Goal: Task Accomplishment & Management: Use online tool/utility

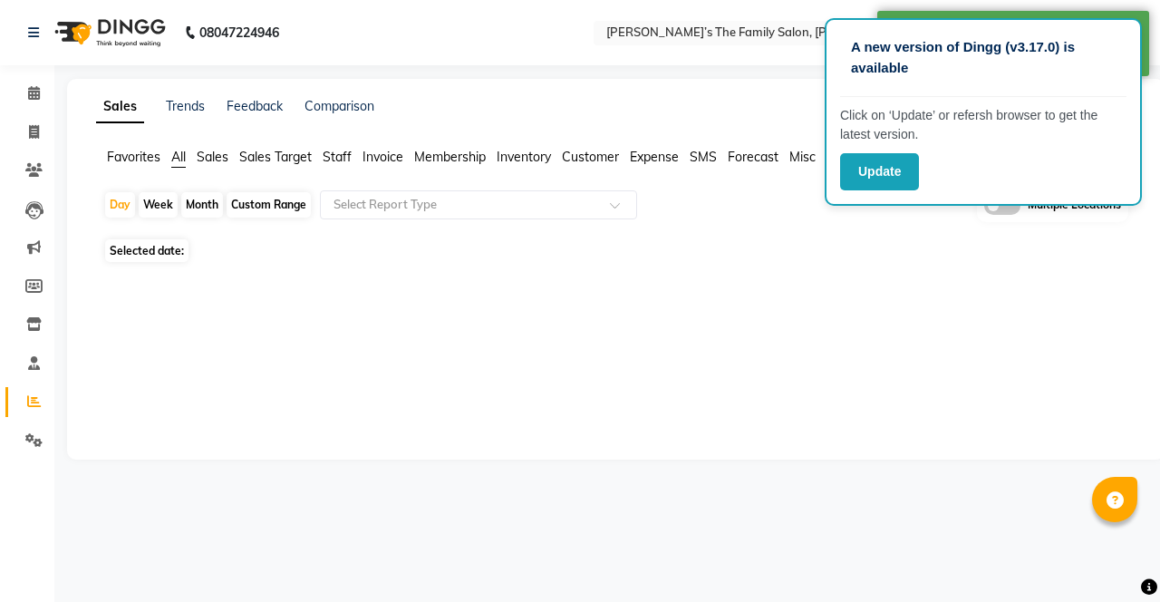
select select "en"
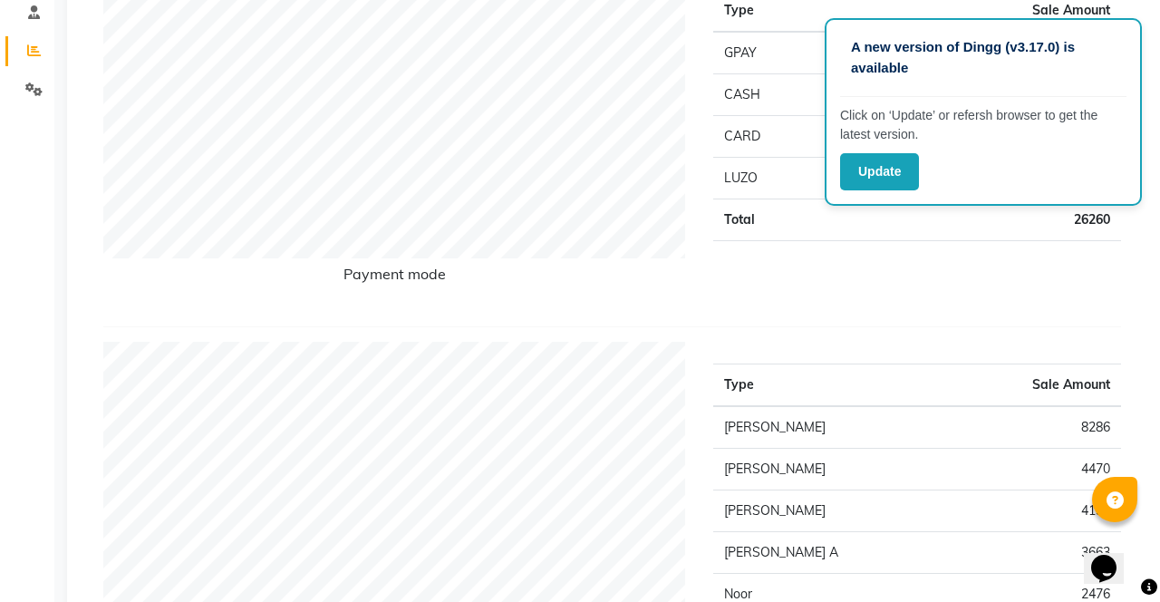
scroll to position [356, 0]
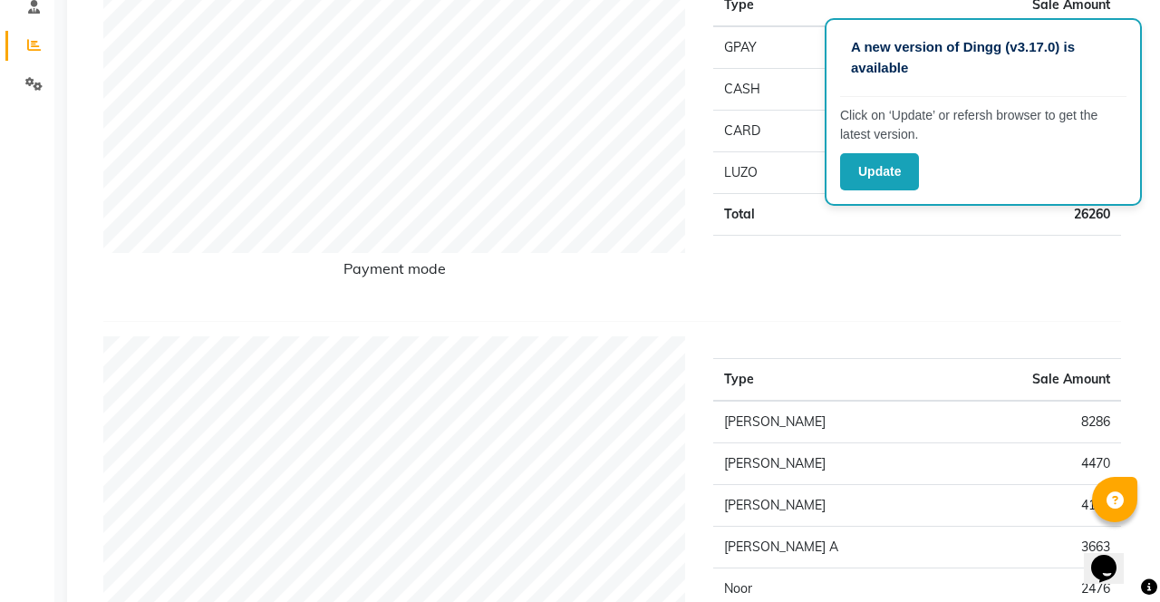
click at [878, 179] on button "Update" at bounding box center [879, 171] width 79 height 37
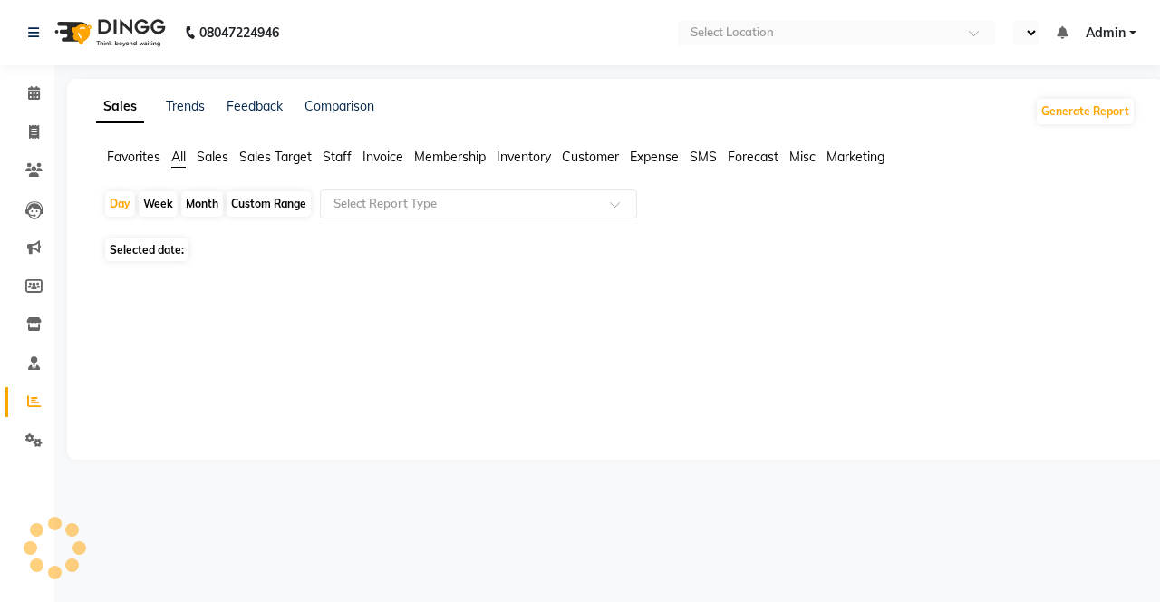
select select "en"
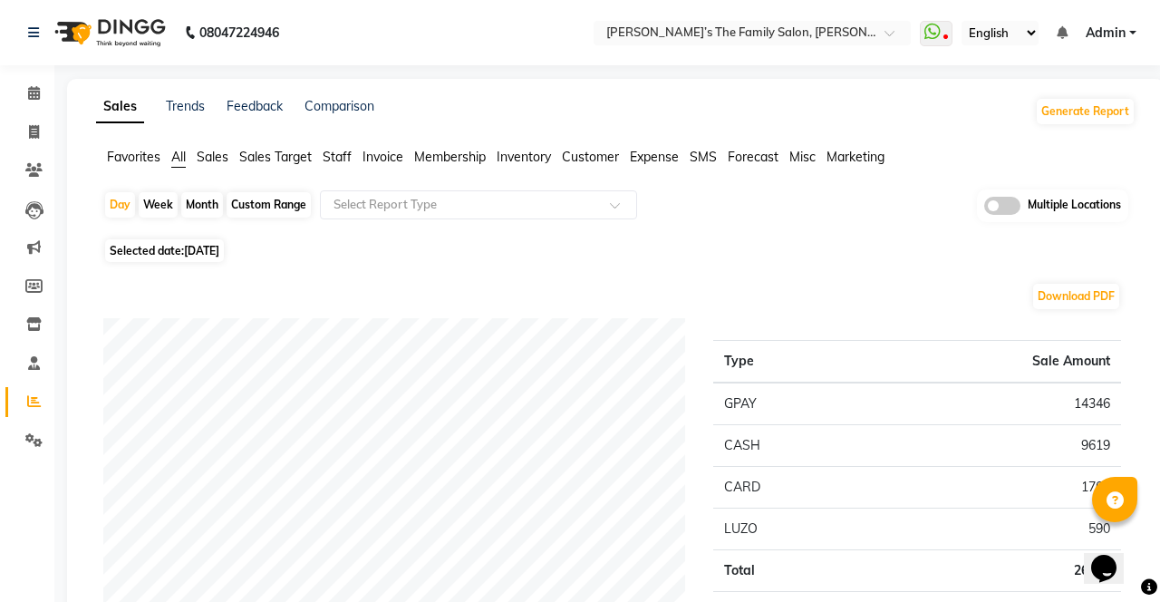
click at [487, 208] on input "text" at bounding box center [460, 205] width 261 height 18
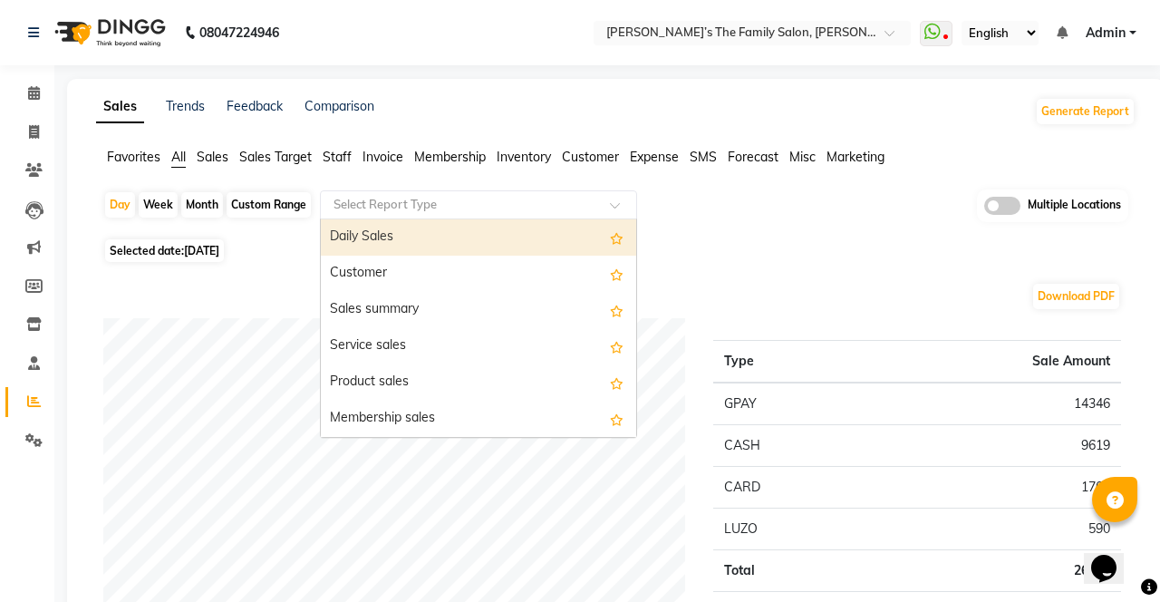
click at [467, 427] on div "Membership sales" at bounding box center [478, 418] width 315 height 36
select select "full_report"
select select "csv"
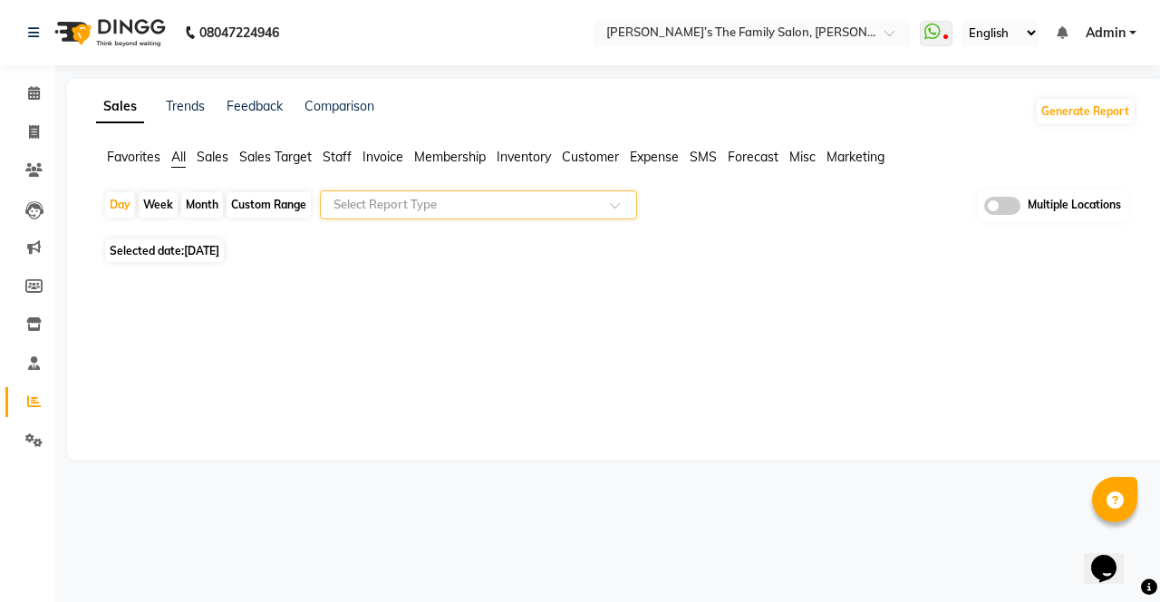
click at [619, 207] on span at bounding box center [621, 210] width 23 height 18
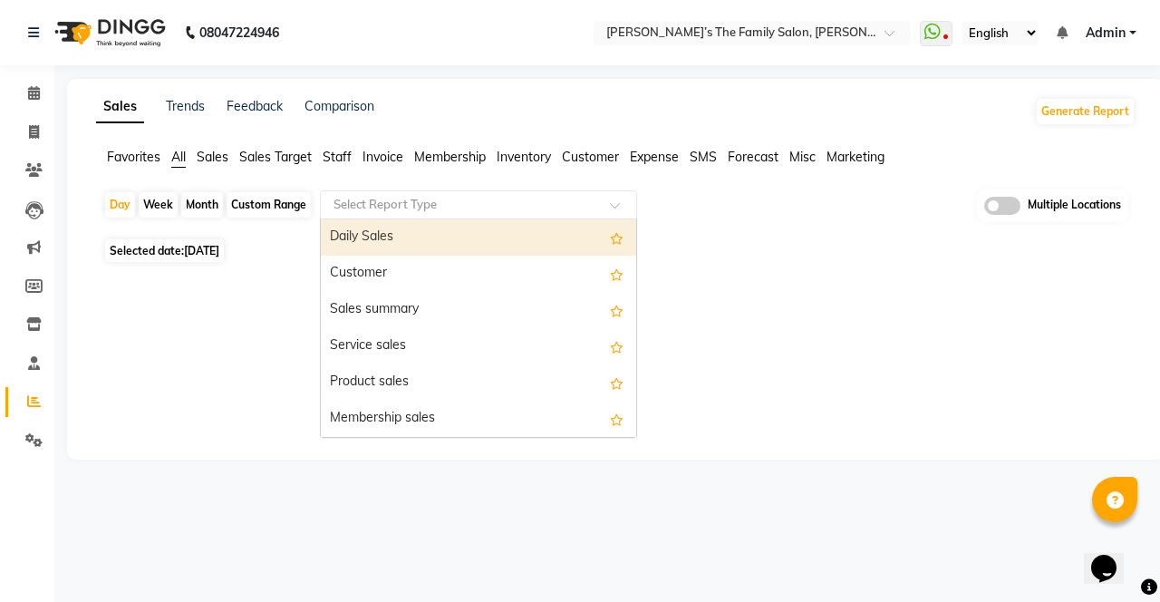
click at [428, 381] on div "Product sales" at bounding box center [478, 382] width 315 height 36
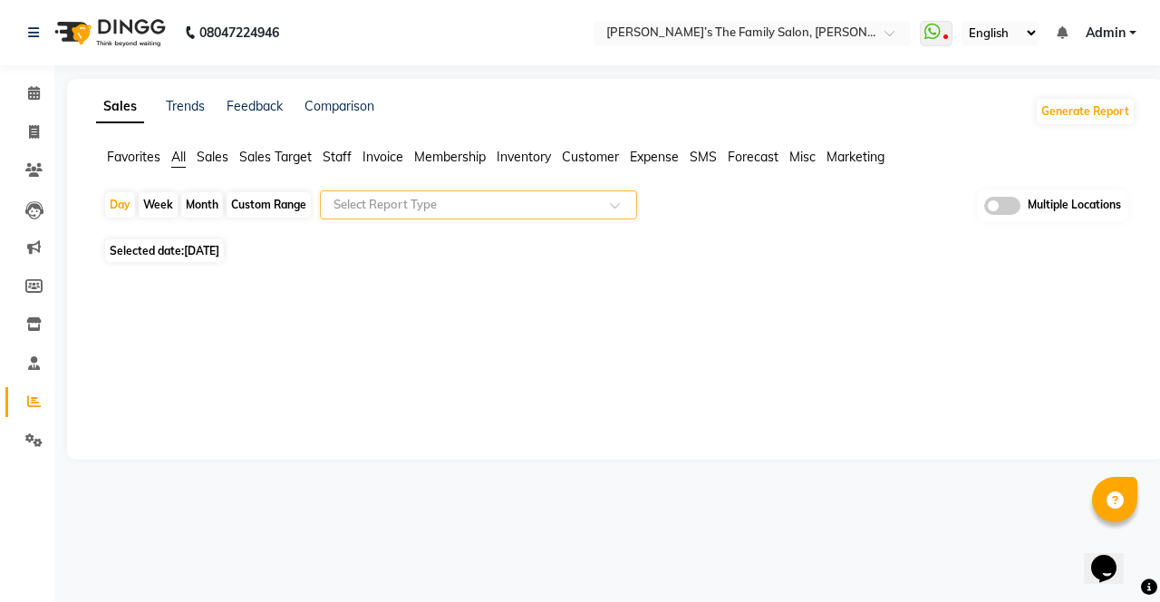
click at [625, 203] on span at bounding box center [621, 210] width 23 height 18
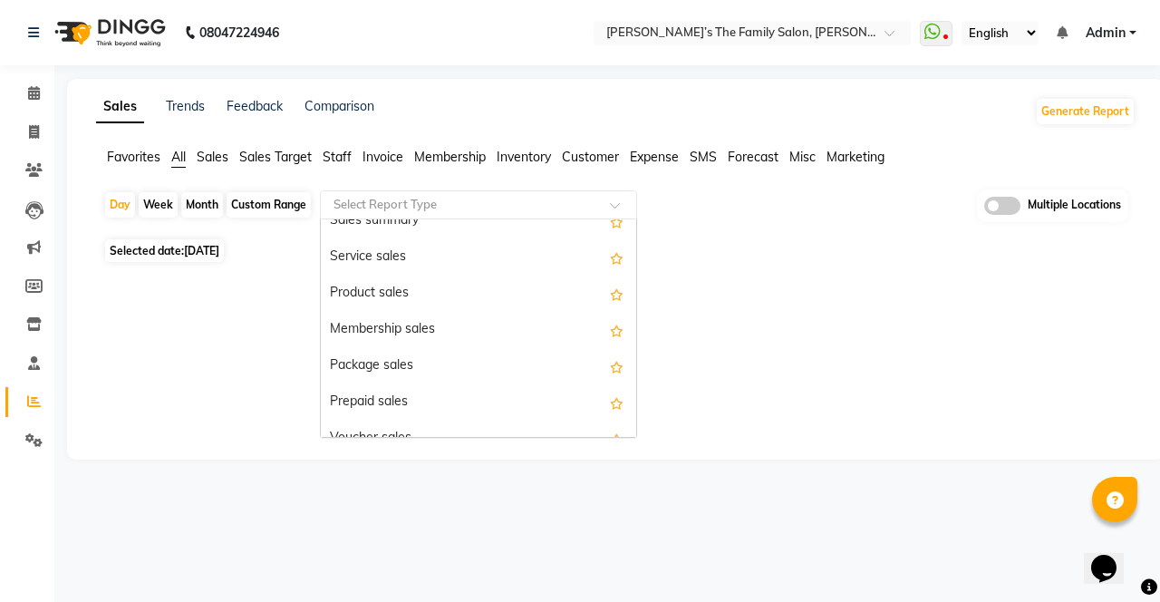
scroll to position [91, 0]
click at [462, 362] on div "Package sales" at bounding box center [478, 364] width 315 height 36
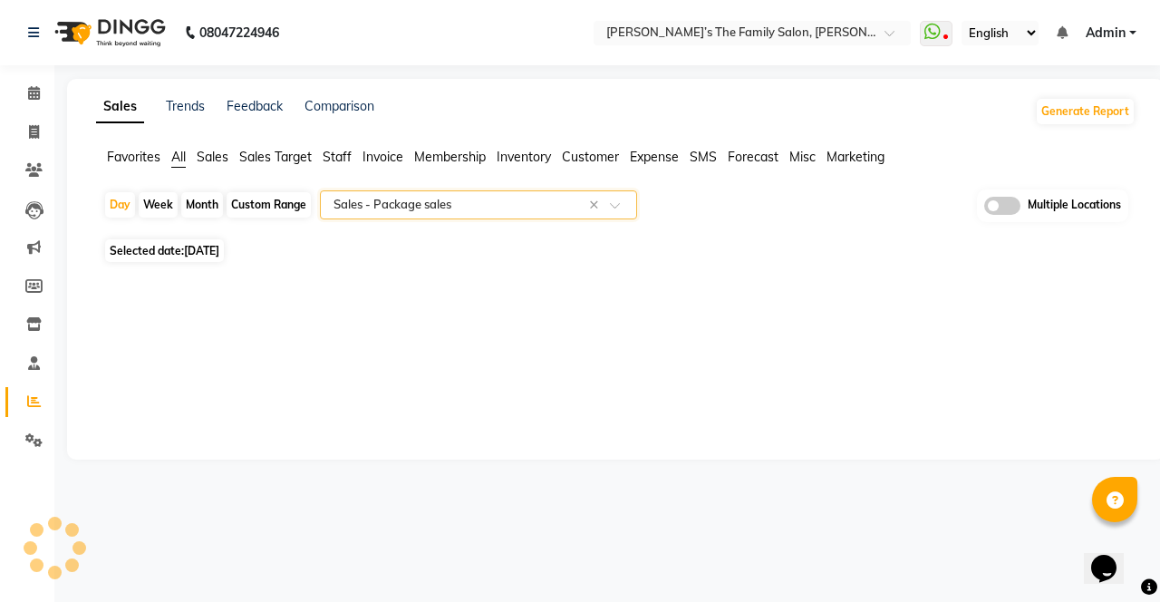
select select "full_report"
select select "csv"
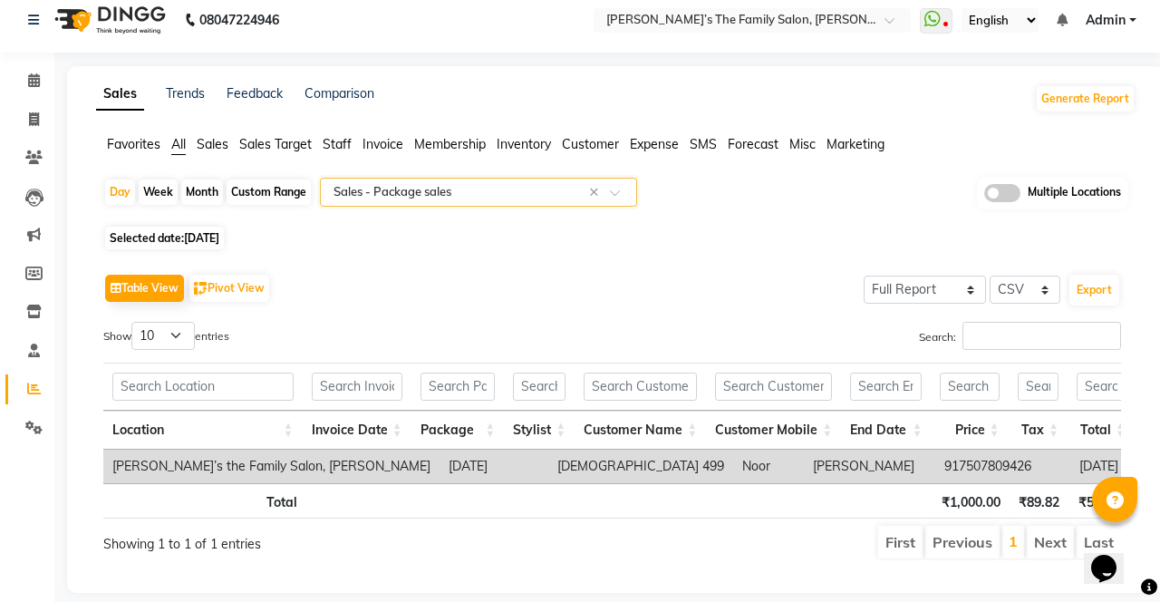
scroll to position [27, 0]
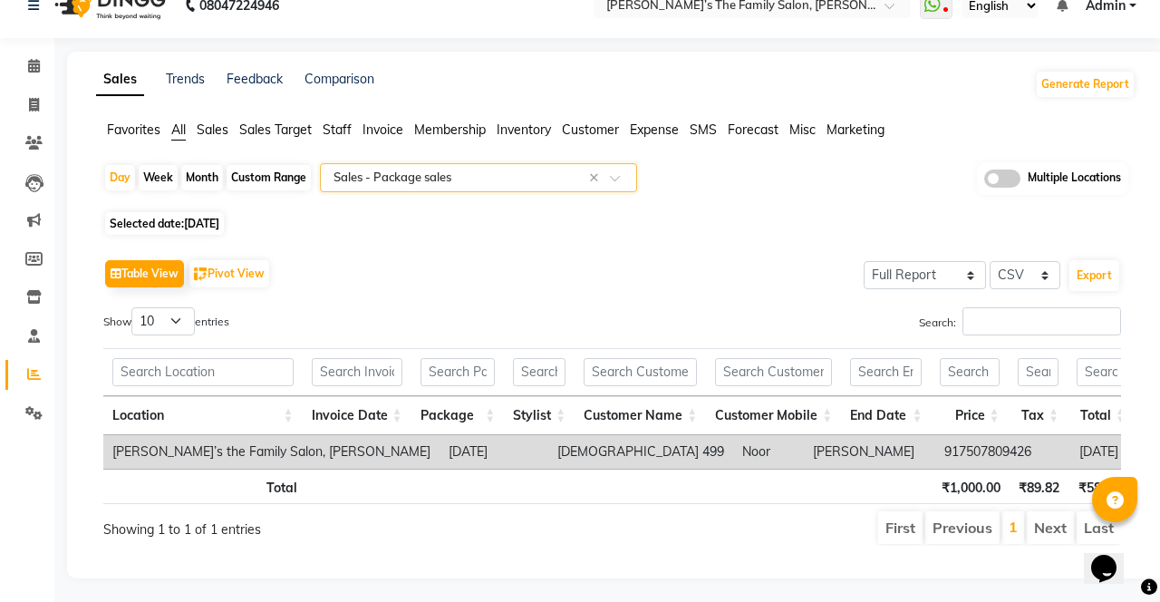
click at [199, 185] on div "Month" at bounding box center [202, 177] width 42 height 25
select select "9"
select select "2025"
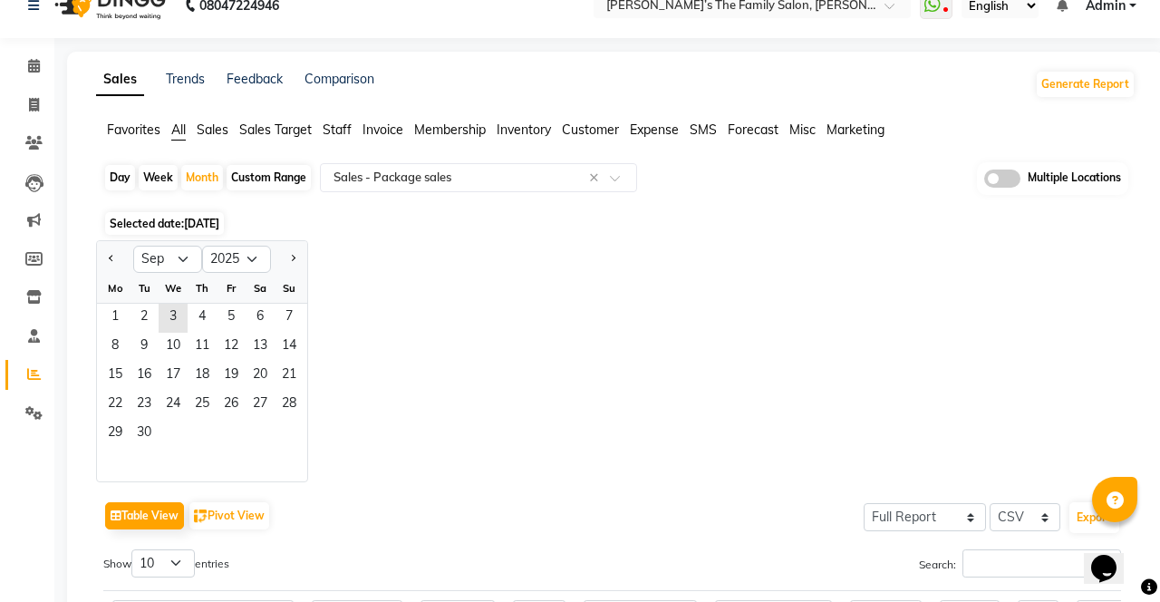
click at [121, 312] on span "1" at bounding box center [115, 318] width 29 height 29
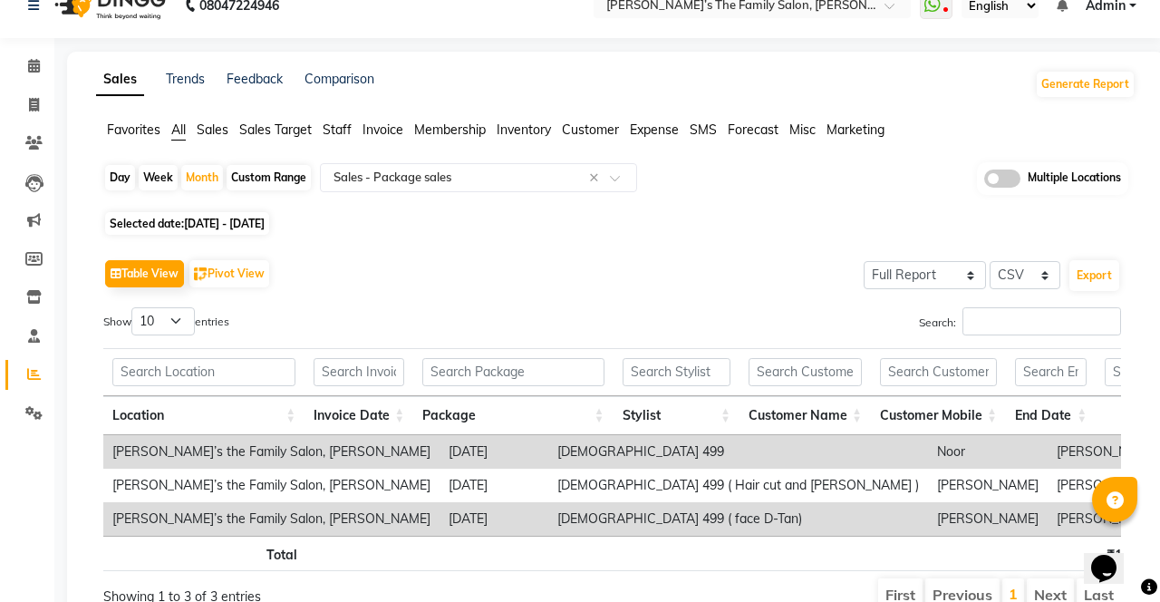
scroll to position [0, 0]
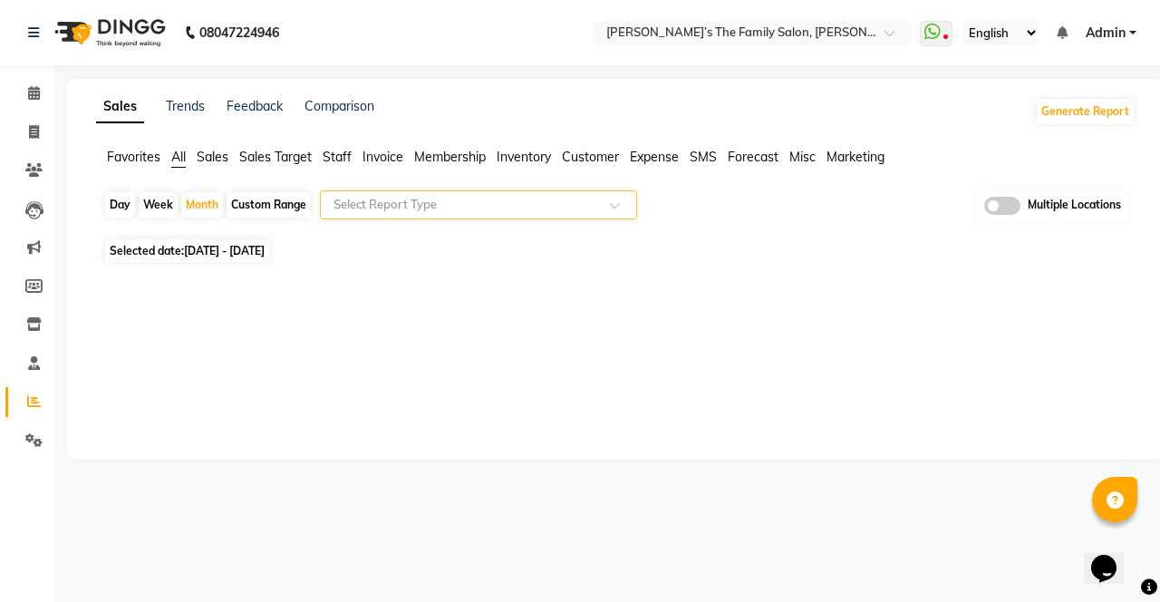
click at [614, 209] on span at bounding box center [621, 210] width 23 height 18
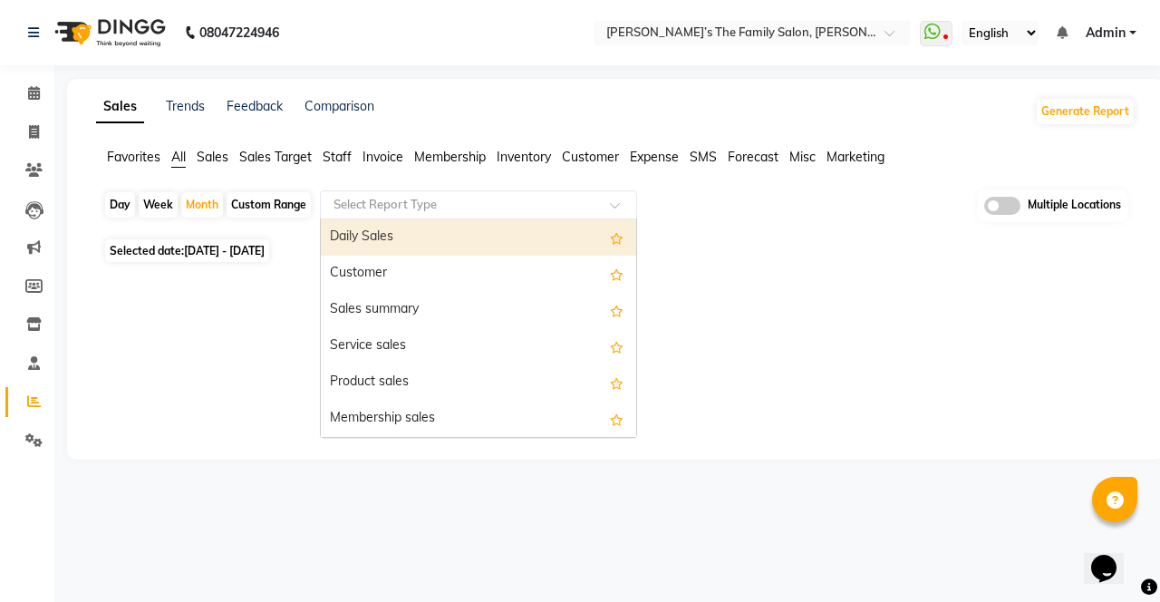
click at [444, 422] on div "Membership sales" at bounding box center [478, 418] width 315 height 36
select select "full_report"
select select "csv"
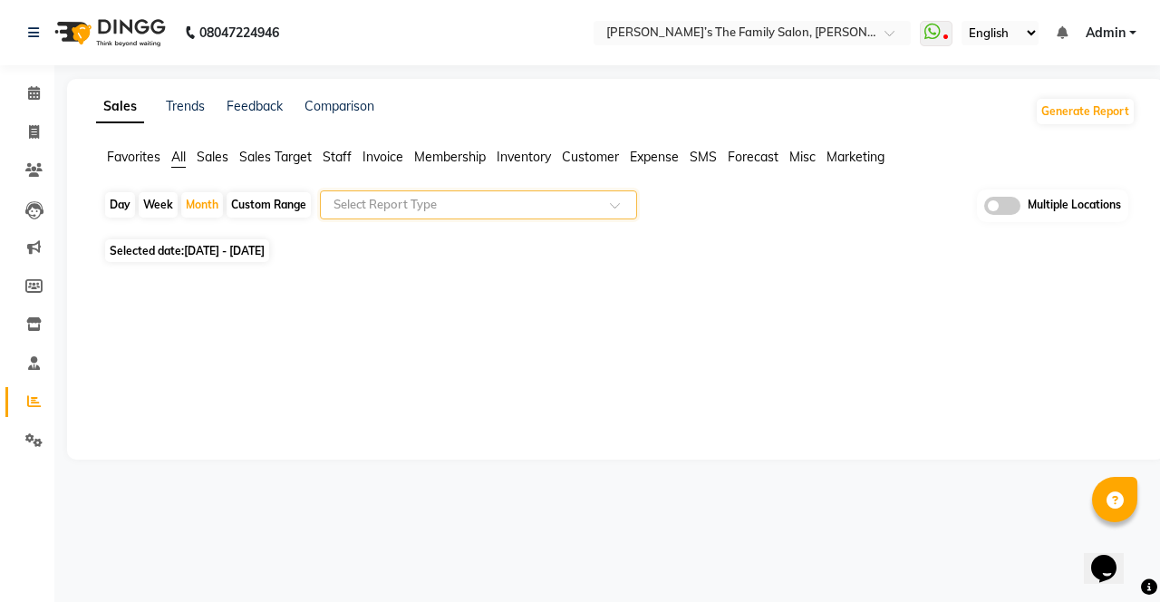
click at [611, 212] on span at bounding box center [621, 210] width 23 height 18
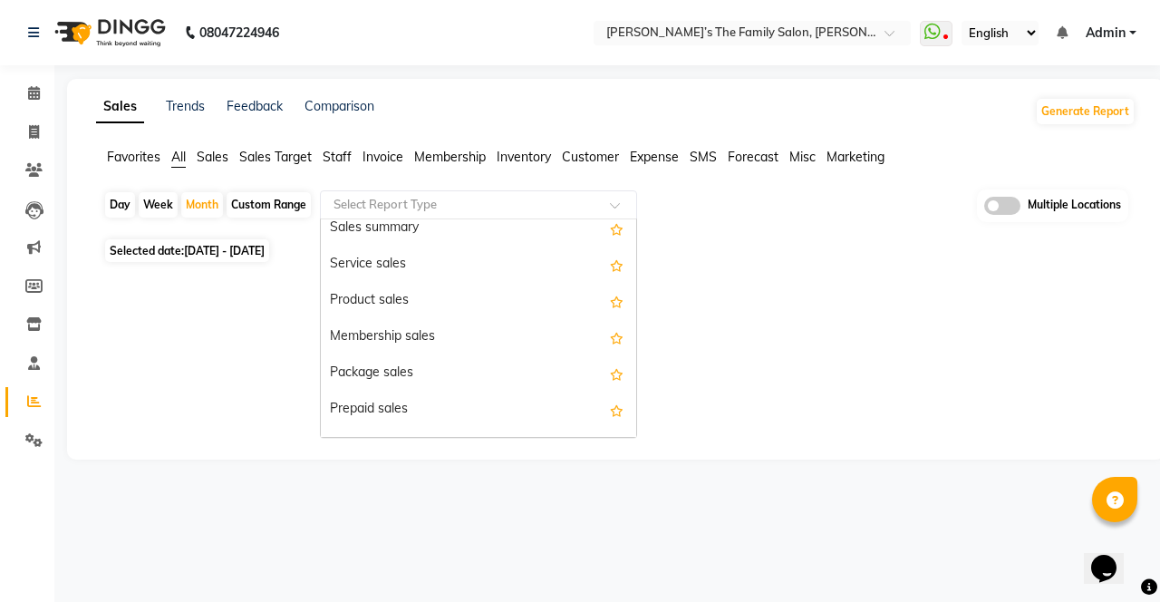
scroll to position [81, 0]
click at [429, 299] on div "Product sales" at bounding box center [478, 302] width 315 height 36
select select "full_report"
select select "csv"
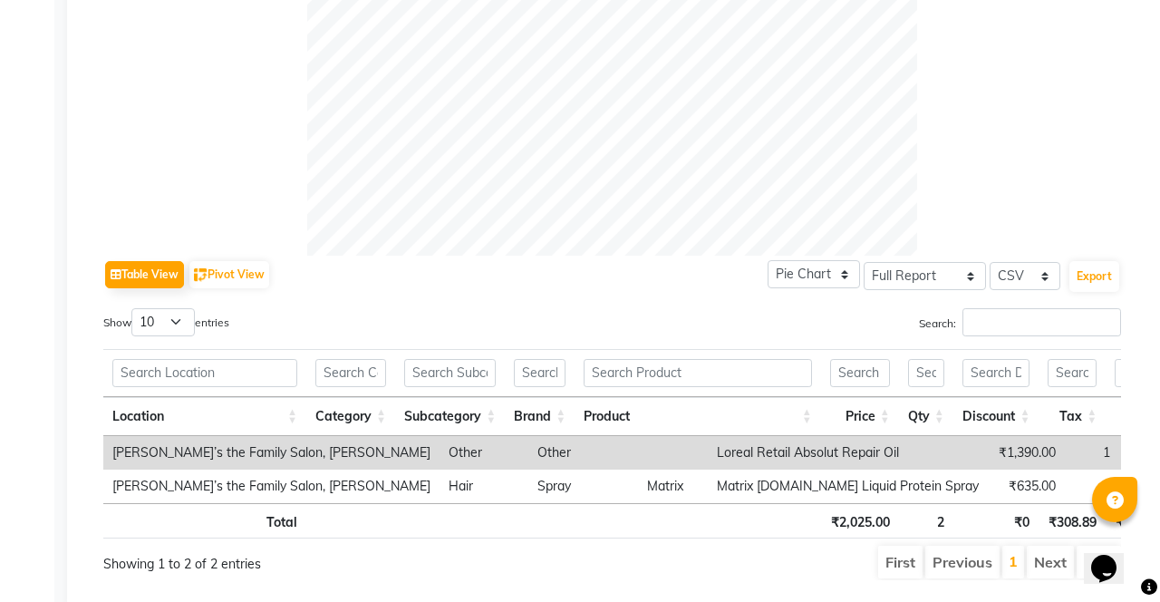
scroll to position [692, 0]
